Goal: Browse casually: Explore the website without a specific task or goal

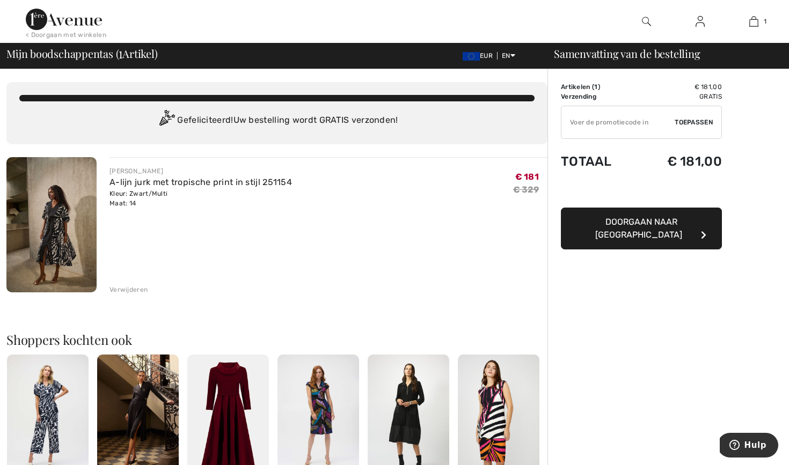
click at [135, 290] on div "Verwijderen" at bounding box center [129, 290] width 38 height 10
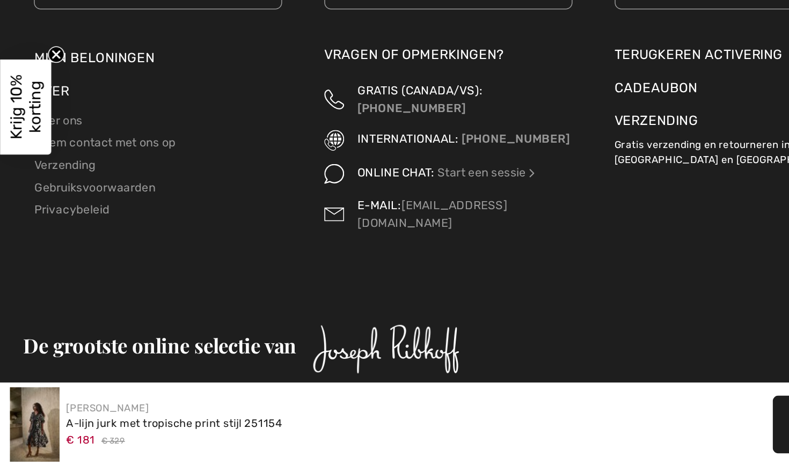
scroll to position [1833, 0]
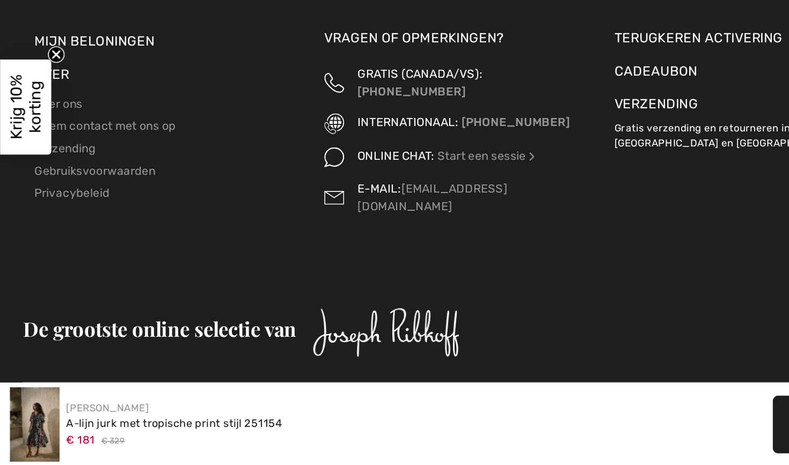
click at [17, 415] on img at bounding box center [22, 439] width 32 height 48
click at [55, 425] on link "[PERSON_NAME]" at bounding box center [70, 429] width 54 height 8
